Goal: Task Accomplishment & Management: Manage account settings

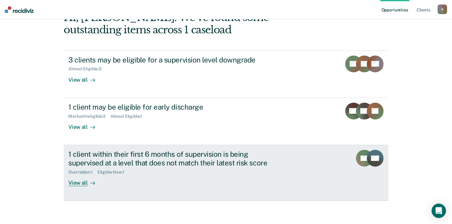
scroll to position [40, 0]
click at [87, 178] on div "View all" at bounding box center [85, 180] width 34 height 12
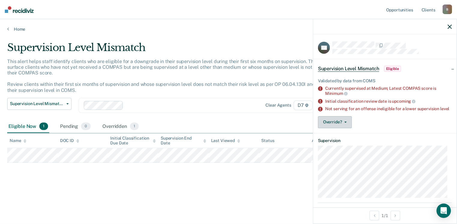
click at [331, 128] on button "Override?" at bounding box center [335, 122] width 34 height 12
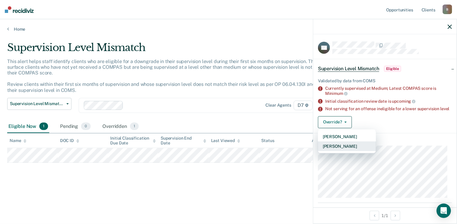
click at [354, 148] on button "[PERSON_NAME]" at bounding box center [347, 146] width 58 height 10
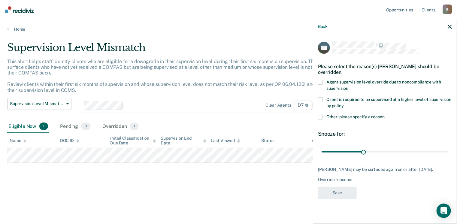
click at [359, 118] on span "Other: please specify a reason" at bounding box center [355, 116] width 58 height 5
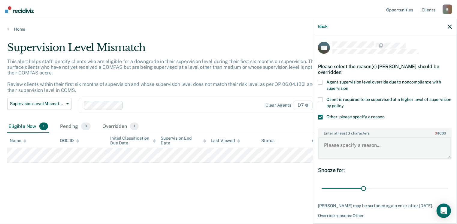
click at [344, 150] on textarea "Enter at least 3 characters 0 / 1600" at bounding box center [384, 148] width 133 height 22
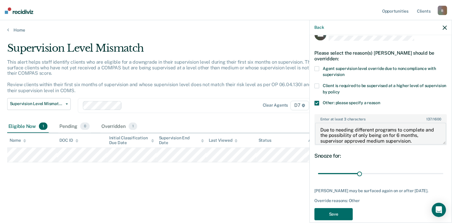
scroll to position [27, 0]
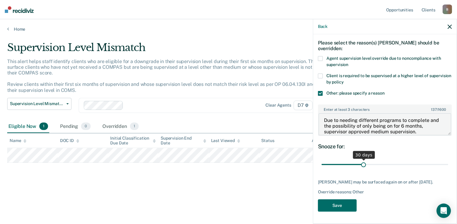
type textarea "Due to needing different programs to complete and the possibility of only being…"
drag, startPoint x: 363, startPoint y: 158, endPoint x: 485, endPoint y: 161, distance: 122.2
type input "90"
click at [448, 161] on input "range" at bounding box center [384, 164] width 127 height 11
click at [343, 201] on button "Save" at bounding box center [337, 205] width 39 height 12
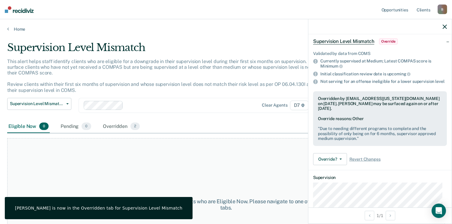
click at [448, 30] on div at bounding box center [379, 26] width 143 height 15
click at [448, 27] on div at bounding box center [379, 26] width 143 height 15
click at [446, 27] on icon "button" at bounding box center [445, 27] width 4 height 4
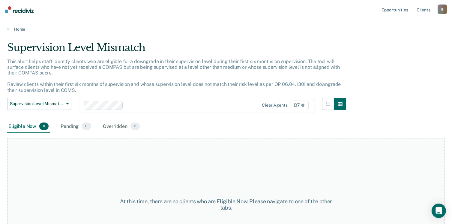
click at [14, 26] on div "Home" at bounding box center [226, 25] width 452 height 13
click at [12, 29] on link "Home" at bounding box center [226, 28] width 438 height 5
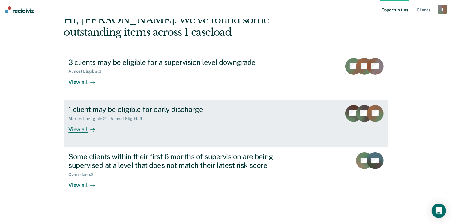
scroll to position [40, 0]
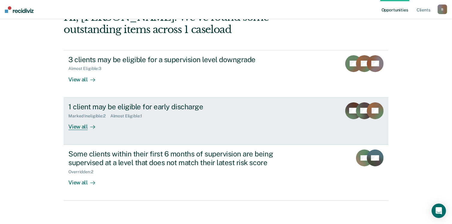
click at [90, 127] on icon at bounding box center [92, 127] width 5 height 0
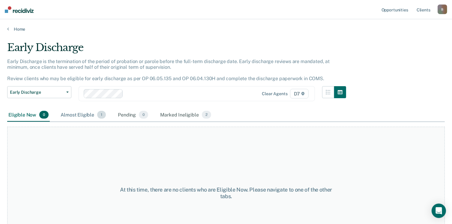
click at [74, 117] on div "Almost Eligible 1" at bounding box center [83, 114] width 48 height 13
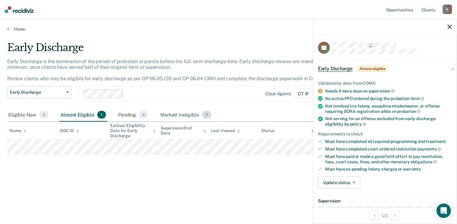
click at [190, 114] on div "Marked Ineligible 2" at bounding box center [185, 114] width 53 height 13
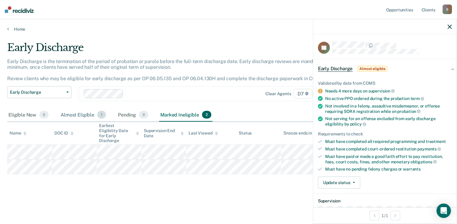
click at [83, 117] on div "Almost Eligible 1" at bounding box center [83, 114] width 48 height 13
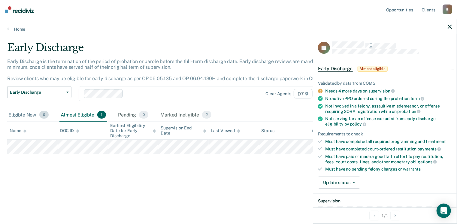
click at [33, 114] on div "Eligible Now 0" at bounding box center [28, 114] width 43 height 13
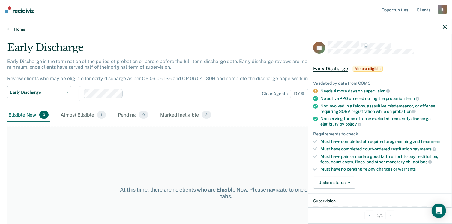
click at [14, 29] on link "Home" at bounding box center [226, 28] width 438 height 5
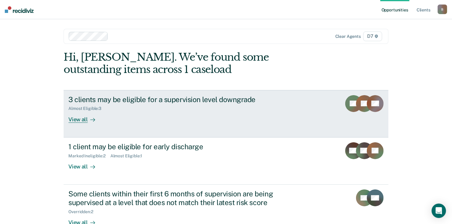
click at [92, 113] on div "View all" at bounding box center [85, 117] width 34 height 12
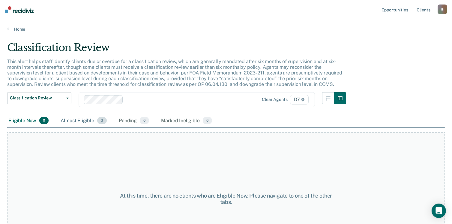
click at [93, 122] on div "Almost Eligible 3" at bounding box center [83, 120] width 49 height 13
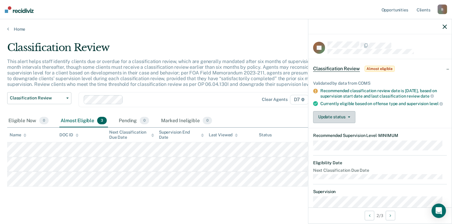
click at [350, 123] on button "Update status" at bounding box center [334, 117] width 42 height 12
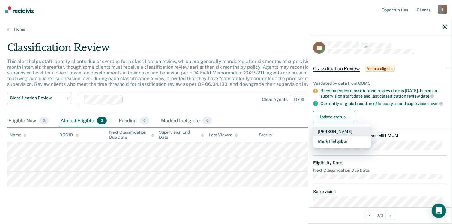
click at [351, 136] on button "[PERSON_NAME]" at bounding box center [342, 132] width 58 height 10
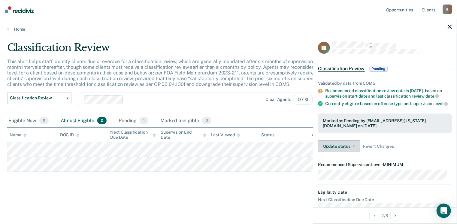
click at [342, 152] on button "Update status" at bounding box center [339, 146] width 42 height 12
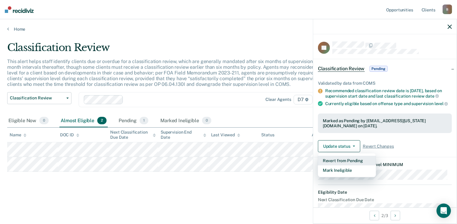
click at [355, 165] on button "Revert from Pending" at bounding box center [347, 161] width 58 height 10
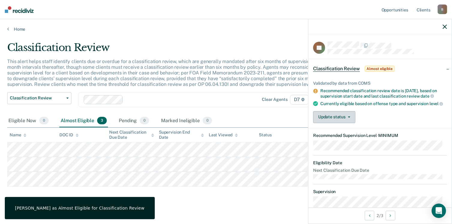
click at [341, 123] on button "Update status" at bounding box center [334, 117] width 42 height 12
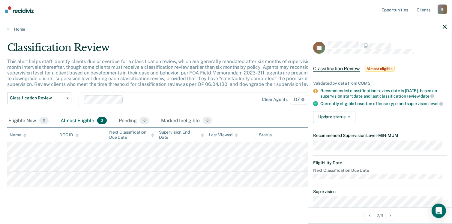
click at [403, 120] on div "Update status [PERSON_NAME] Mark Ineligible" at bounding box center [380, 117] width 134 height 12
